Goal: Information Seeking & Learning: Learn about a topic

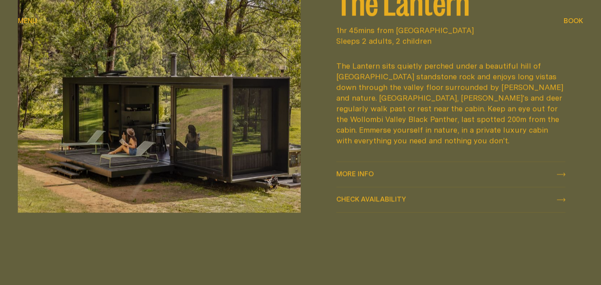
scroll to position [1156, 0]
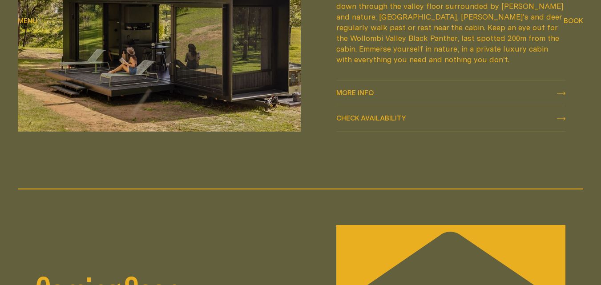
click at [373, 88] on span "More info More info" at bounding box center [354, 93] width 37 height 11
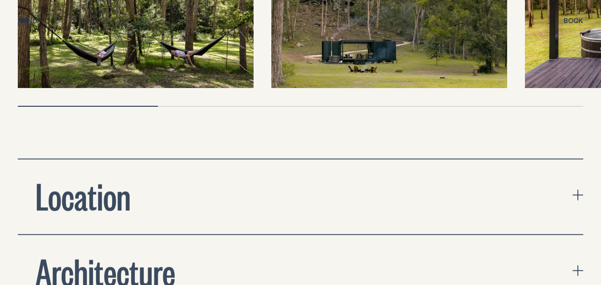
scroll to position [3068, 0]
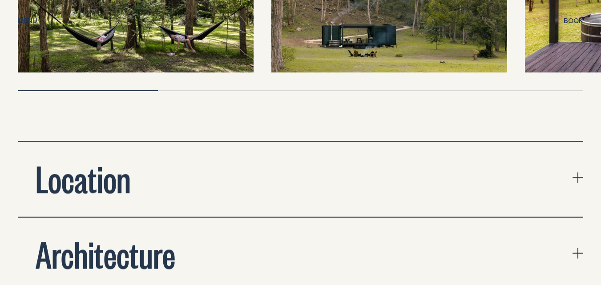
click at [314, 142] on button "Location" at bounding box center [300, 179] width 565 height 75
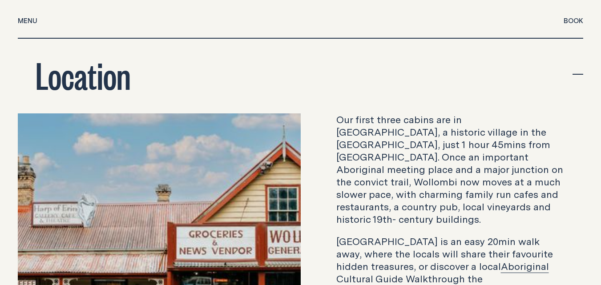
scroll to position [3157, 0]
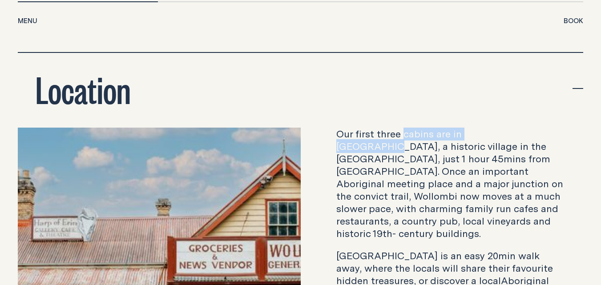
drag, startPoint x: 410, startPoint y: 66, endPoint x: 514, endPoint y: 62, distance: 103.2
click at [514, 128] on p "Our first three cabins are in [GEOGRAPHIC_DATA], a historic village in the [GEO…" at bounding box center [450, 184] width 229 height 112
click at [478, 128] on p "Our first three cabins are in [GEOGRAPHIC_DATA], a historic village in the [GEO…" at bounding box center [450, 184] width 229 height 112
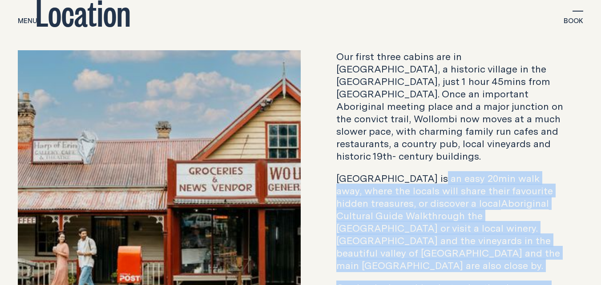
scroll to position [3188, 0]
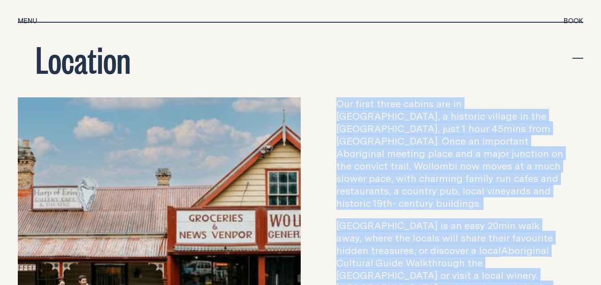
drag, startPoint x: 516, startPoint y: 164, endPoint x: 336, endPoint y: 38, distance: 220.0
click at [336, 97] on div "Our first three cabins are in [GEOGRAPHIC_DATA], a historic village in the [GEO…" at bounding box center [450, 236] width 229 height 279
copy div "Our first three cabins are in [GEOGRAPHIC_DATA], a historic village in the [GEO…"
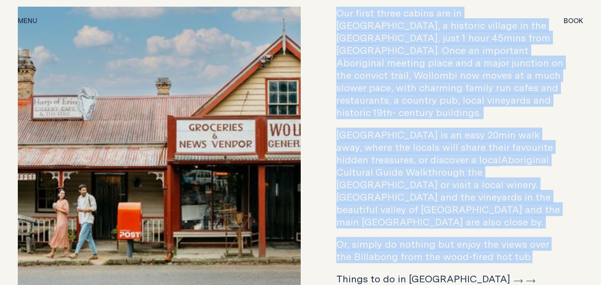
scroll to position [3365, 0]
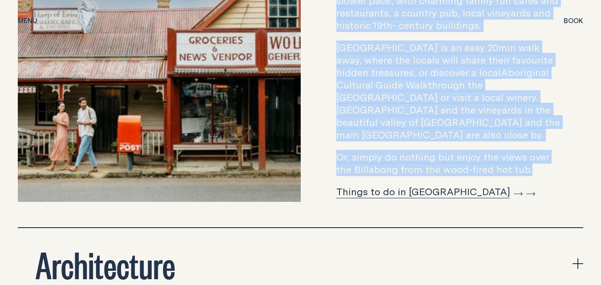
click at [388, 185] on link "Things to do in [GEOGRAPHIC_DATA]" at bounding box center [429, 192] width 186 height 14
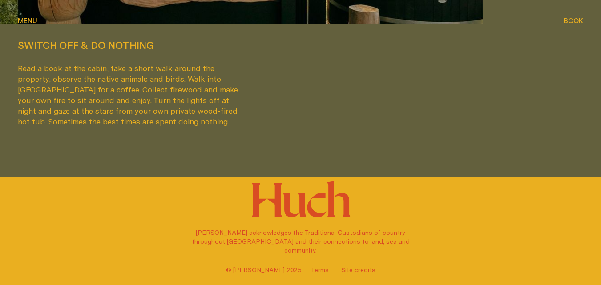
scroll to position [2208, 0]
